Goal: Task Accomplishment & Management: Complete application form

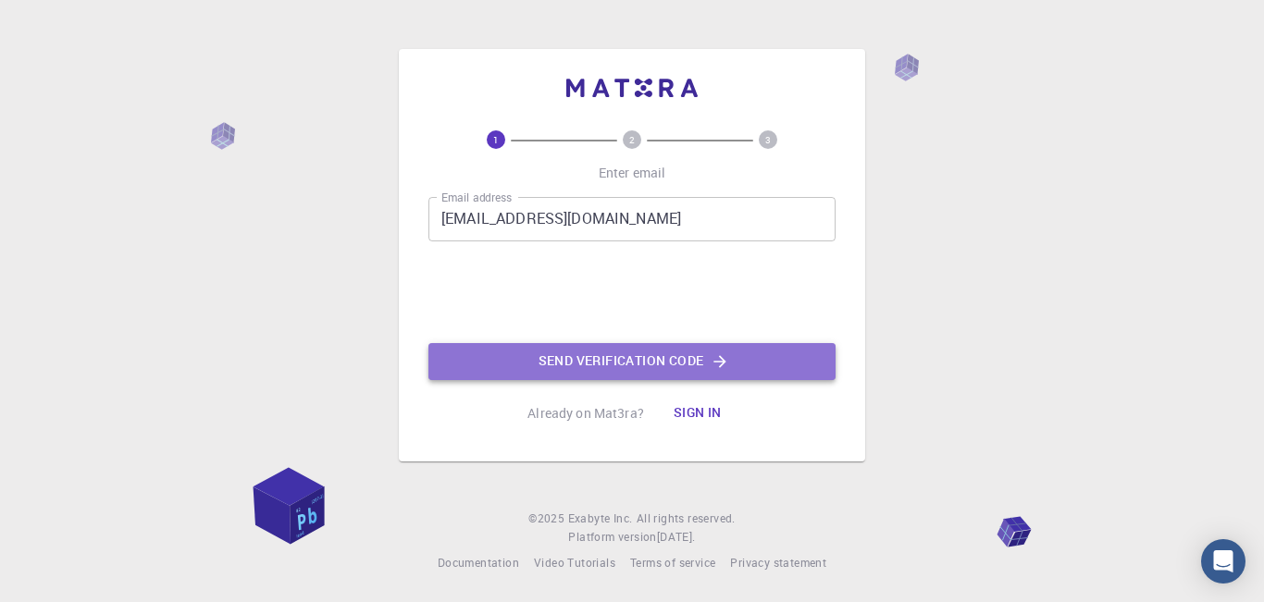
click at [525, 357] on button "Send verification code" at bounding box center [631, 361] width 407 height 37
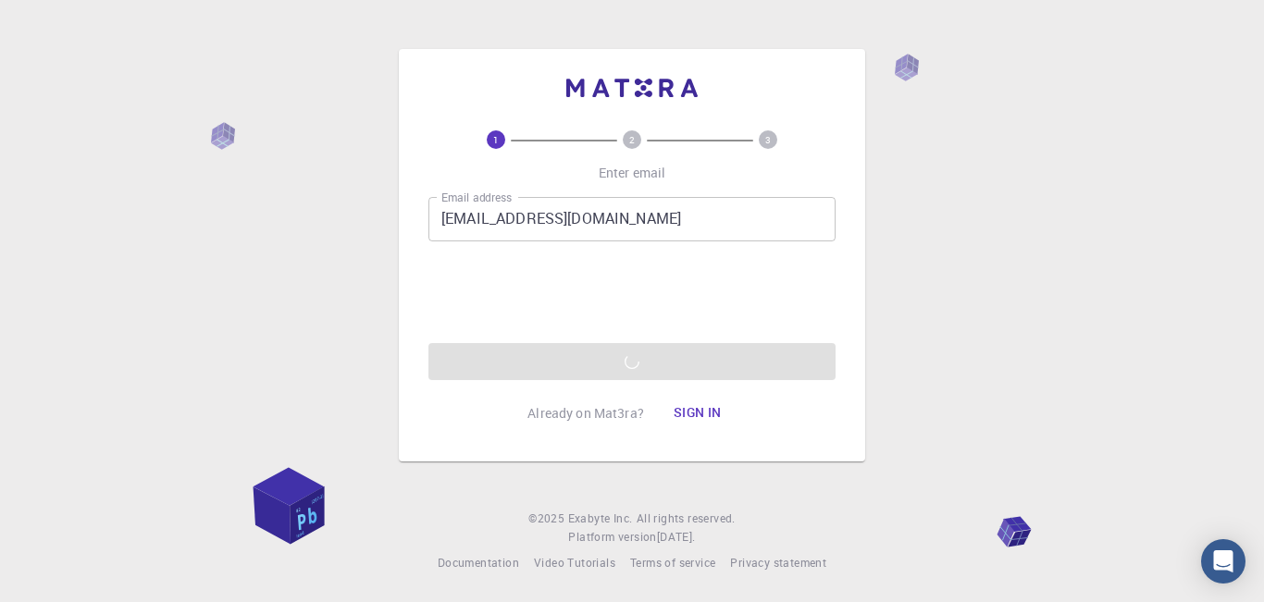
click at [589, 353] on div "Email address muzamilirshad507@gmail.com Email address 0cAFcWeA55y8vGn5t-EcobI6…" at bounding box center [631, 288] width 407 height 183
click at [339, 442] on div "1 2 3 Enter email Email address muzamilirshad507@gmail.com Email address 0cAFcW…" at bounding box center [632, 301] width 1264 height 602
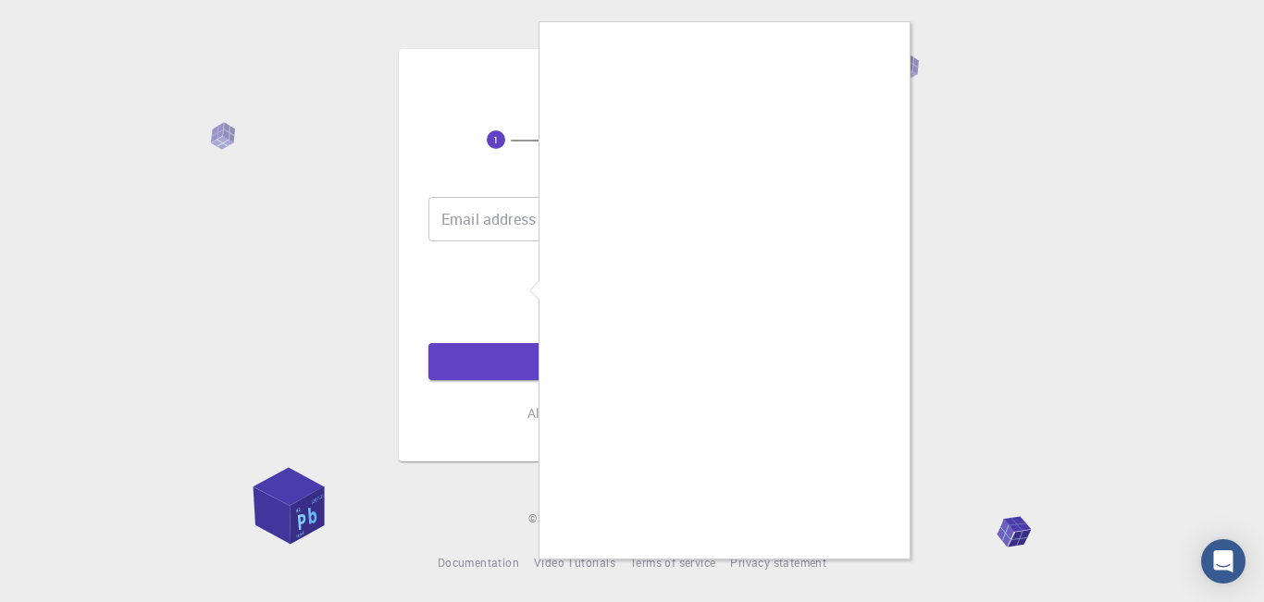
click at [509, 205] on div at bounding box center [632, 301] width 1264 height 602
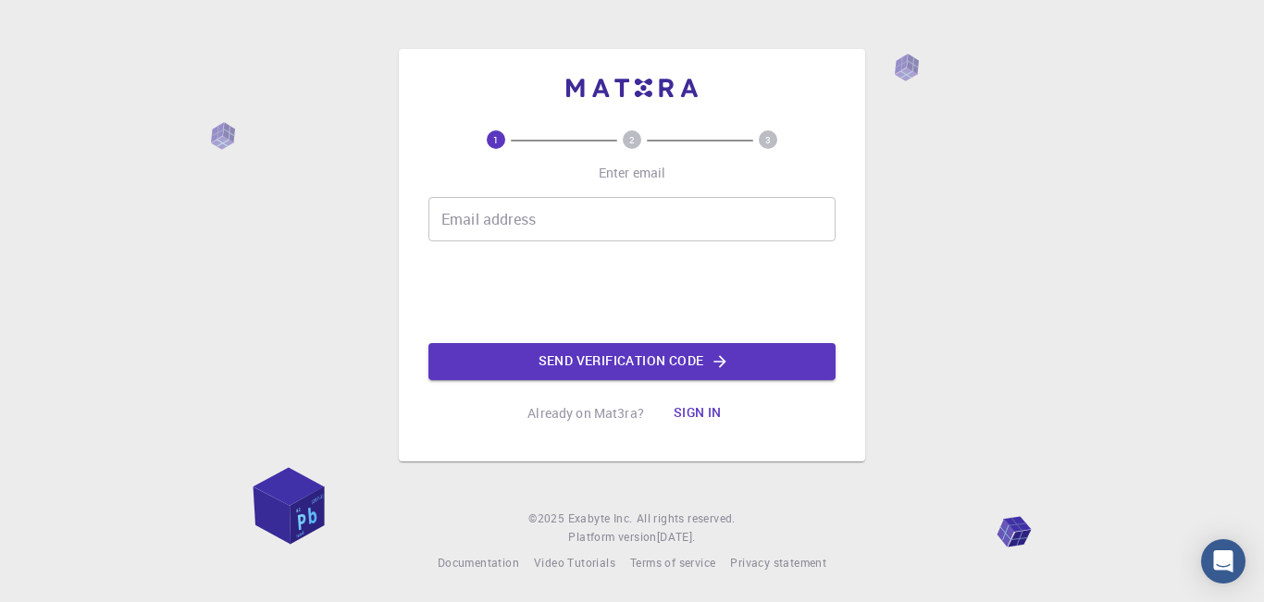
click at [478, 231] on input "Email address" at bounding box center [631, 219] width 407 height 44
click at [539, 234] on input "Email address" at bounding box center [631, 219] width 407 height 44
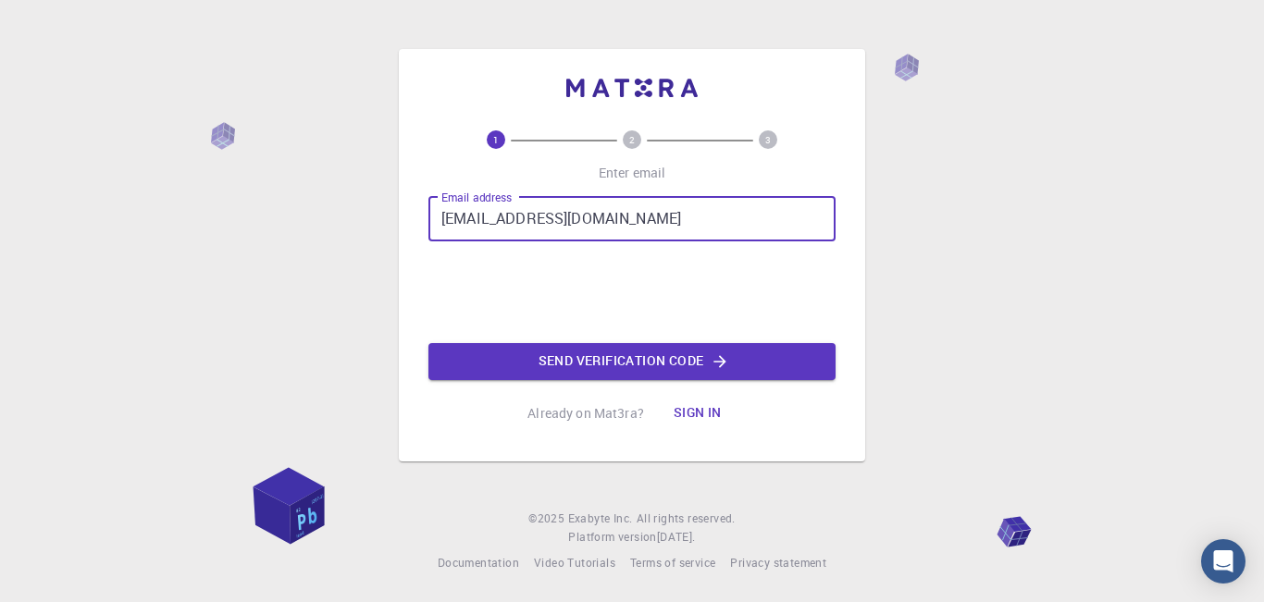
type input "[EMAIL_ADDRESS][DOMAIN_NAME]"
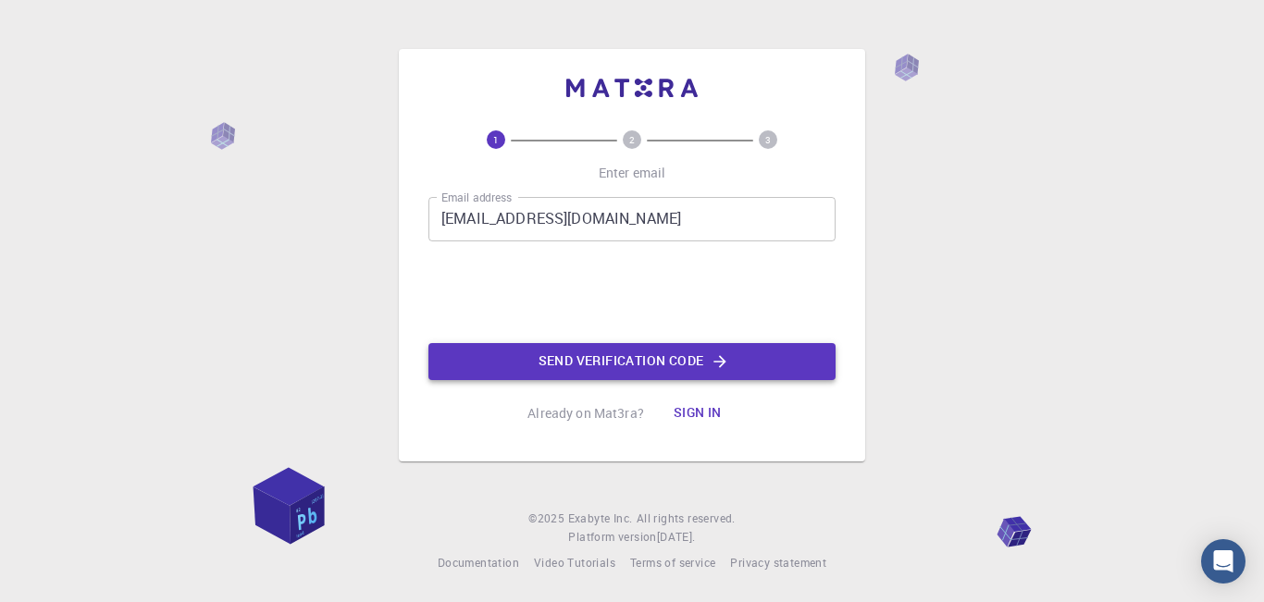
click at [645, 369] on button "Send verification code" at bounding box center [631, 361] width 407 height 37
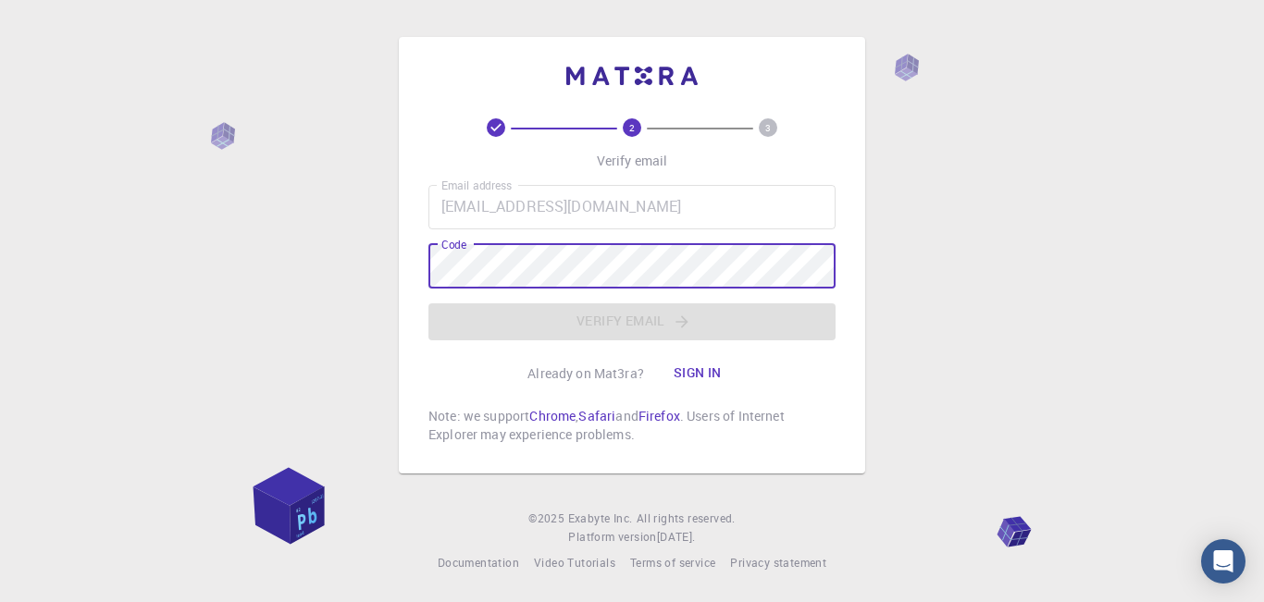
click at [541, 192] on div "Email address [EMAIL_ADDRESS][DOMAIN_NAME] Email address Code Code Verify email" at bounding box center [631, 262] width 407 height 155
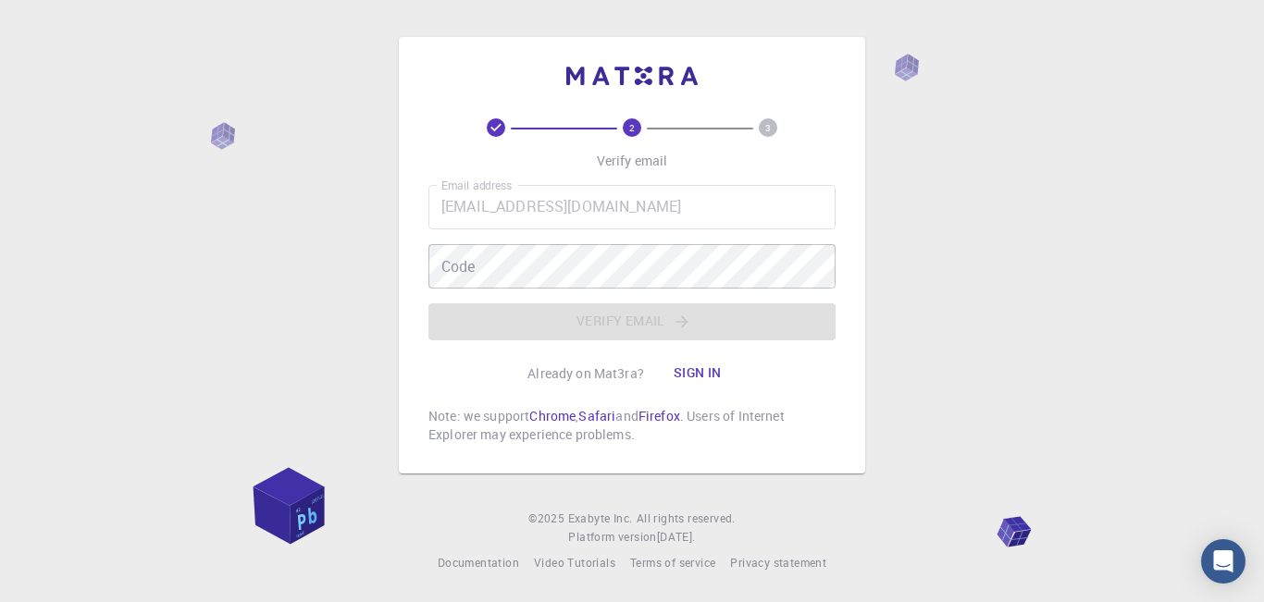
click at [530, 277] on div "Email address [EMAIL_ADDRESS][DOMAIN_NAME] Email address Code Code Verify email" at bounding box center [631, 262] width 407 height 155
